Goal: Check status: Check status

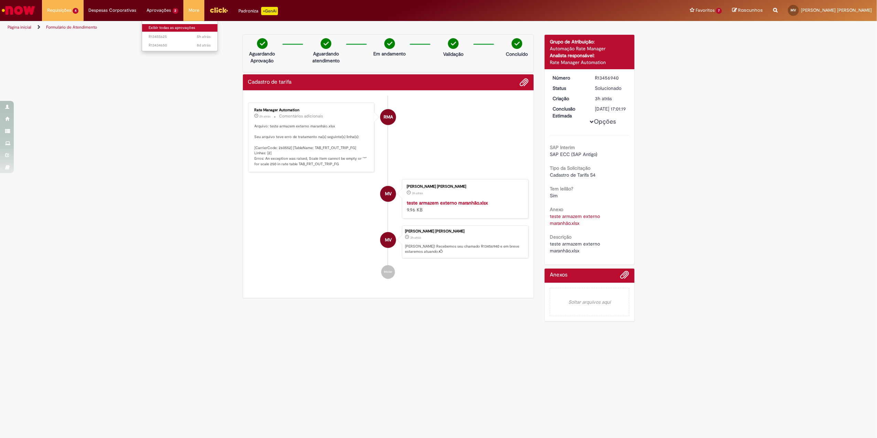
click at [154, 28] on link "Exibir todas as aprovações" at bounding box center [180, 28] width 76 height 8
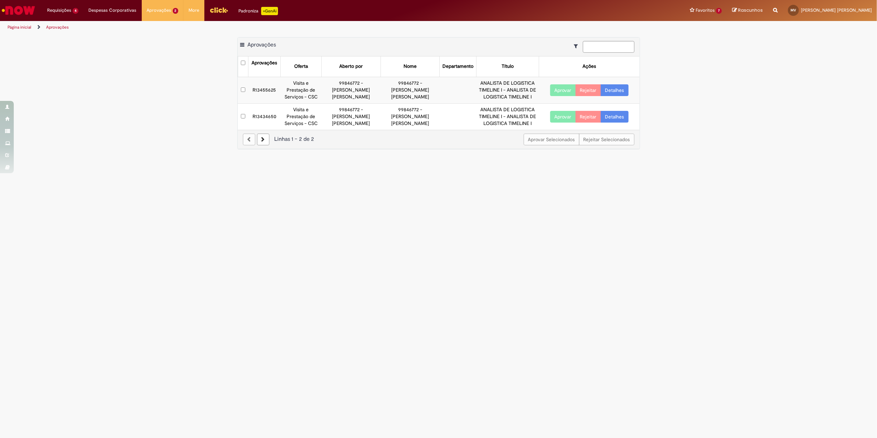
click at [276, 89] on td "R13455625" at bounding box center [265, 90] width 32 height 27
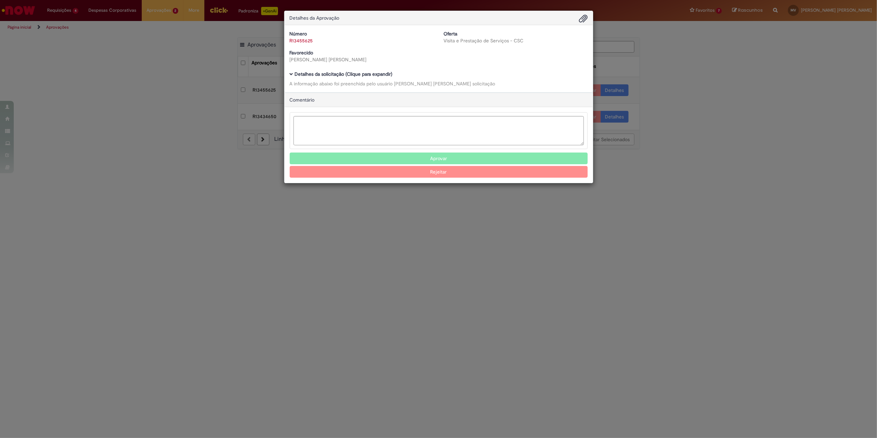
click at [510, 83] on div "A informação abaixo foi preenchida pelo usuário [PERSON_NAME] [PERSON_NAME] sol…" at bounding box center [439, 83] width 298 height 7
click at [742, 180] on div "Detalhes da Aprovação Número R13455625 Oferta Visita e Prestação de Serviços - …" at bounding box center [438, 219] width 877 height 438
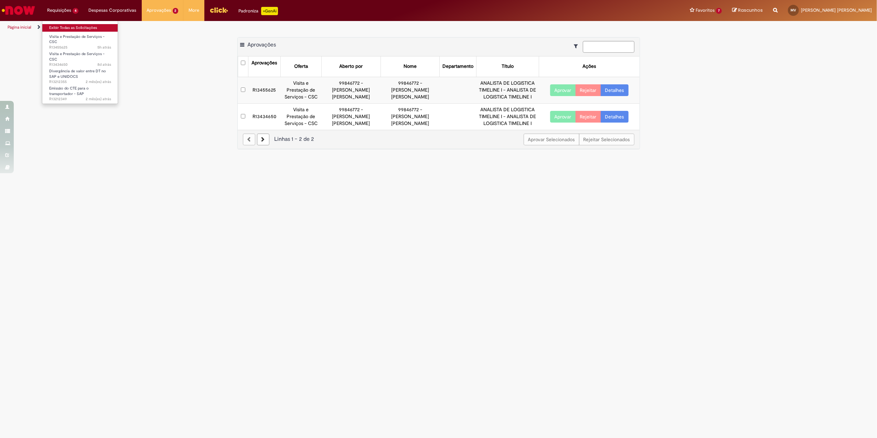
click at [63, 28] on link "Exibir Todas as Solicitações" at bounding box center [80, 28] width 76 height 8
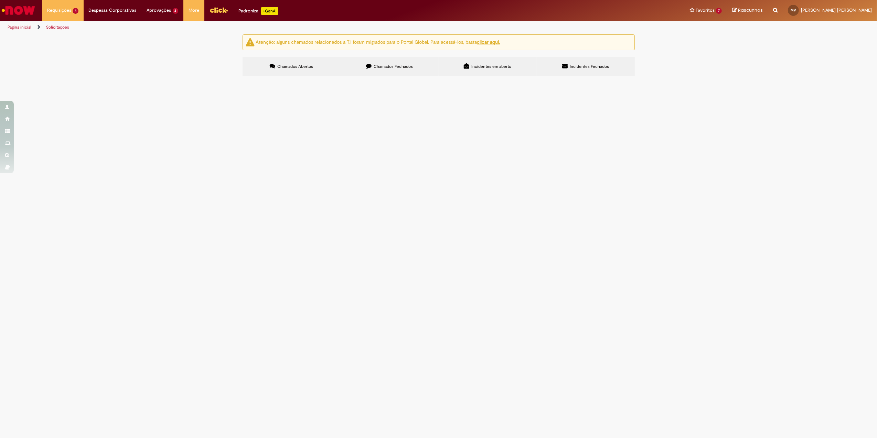
click at [0, 0] on span "Visita e Prestação de Serviços - CSC" at bounding box center [0, 0] width 0 height 0
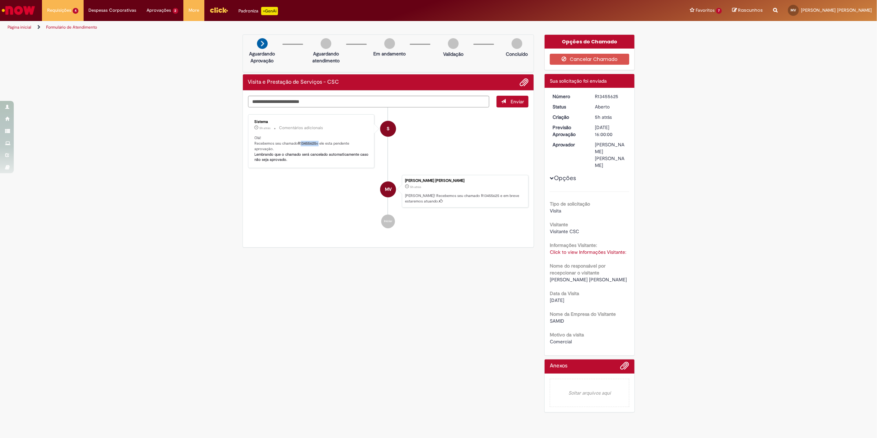
drag, startPoint x: 318, startPoint y: 144, endPoint x: 300, endPoint y: 144, distance: 17.6
click at [300, 144] on p "Olá! Recebemos seu chamado R13455625 e ele esta pendente aprovação. Lembrando q…" at bounding box center [312, 148] width 115 height 27
drag, startPoint x: 619, startPoint y: 95, endPoint x: 595, endPoint y: 95, distance: 24.1
click at [595, 95] on div "R13455625" at bounding box center [611, 96] width 32 height 7
copy div "R13455625"
